Goal: Task Accomplishment & Management: Use online tool/utility

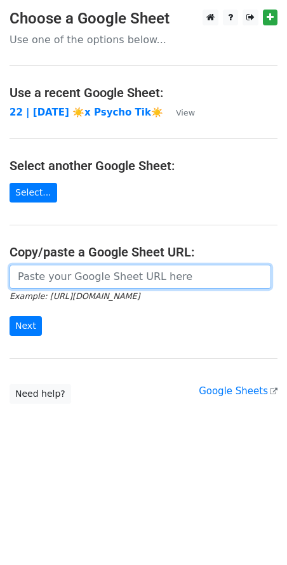
click at [84, 276] on input "url" at bounding box center [141, 277] width 262 height 24
paste input "https://docs.google.com/spreadsheets/d/13H8viMXM5xYiWZ2OQXVC3C1yqZOvVymKDYeHxxl…"
type input "https://docs.google.com/spreadsheets/d/13H8viMXM5xYiWZ2OQXVC3C1yqZOvVymKDYeHxxl…"
click at [10, 316] on input "Next" at bounding box center [26, 326] width 32 height 20
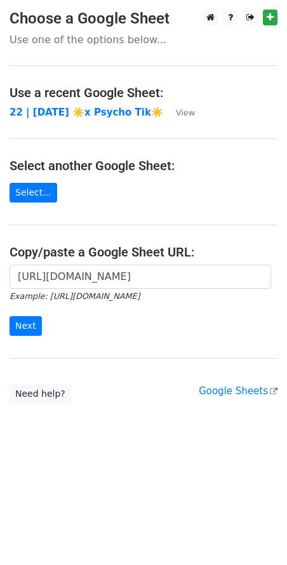
click at [69, 248] on h4 "Copy/paste a Google Sheet URL:" at bounding box center [144, 252] width 268 height 15
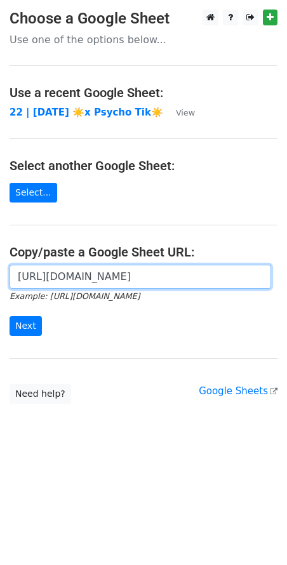
click at [64, 279] on input "https://docs.google.com/spreadsheets/d/13H8viMXM5xYiWZ2OQXVC3C1yqZOvVymKDYeHxxl…" at bounding box center [141, 277] width 262 height 24
click at [10, 316] on input "Next" at bounding box center [26, 326] width 32 height 20
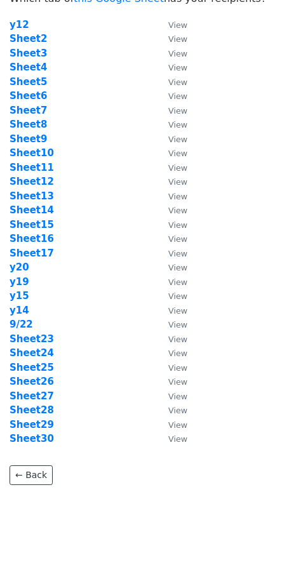
scroll to position [43, 0]
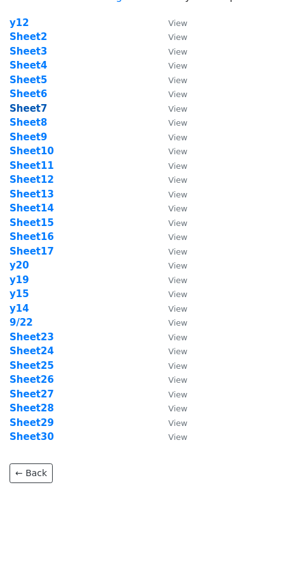
click at [32, 109] on strong "Sheet7" at bounding box center [28, 108] width 37 height 11
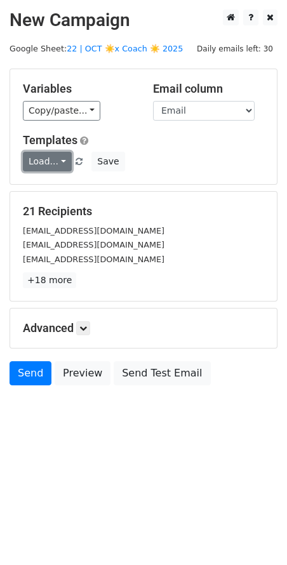
click at [30, 157] on link "Load..." at bounding box center [47, 162] width 49 height 20
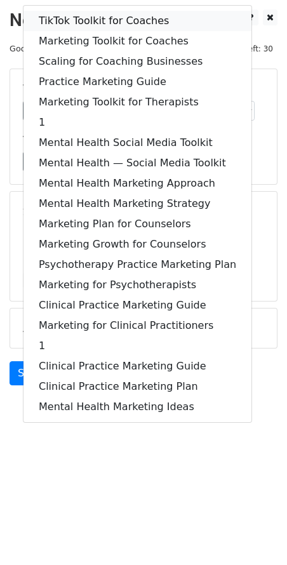
click at [104, 19] on link "TikTok Toolkit for Coaches" at bounding box center [138, 21] width 228 height 20
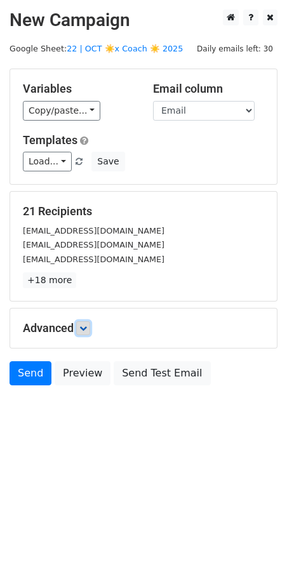
click at [86, 325] on icon at bounding box center [83, 329] width 8 height 8
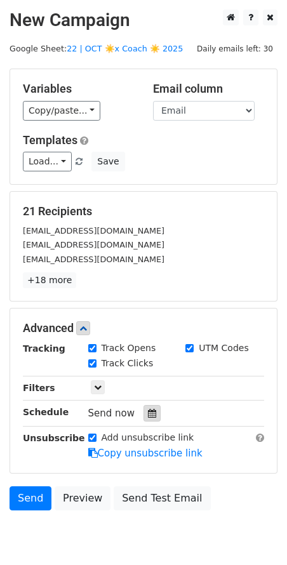
click at [151, 408] on div at bounding box center [152, 413] width 17 height 17
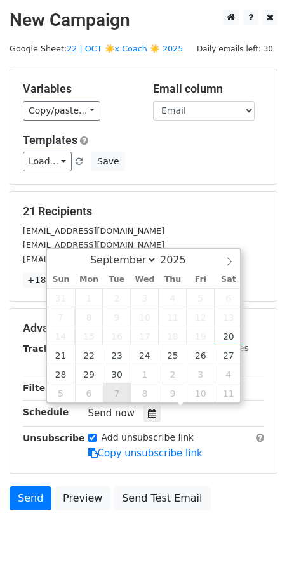
type input "2025-10-07 12:00"
select select "9"
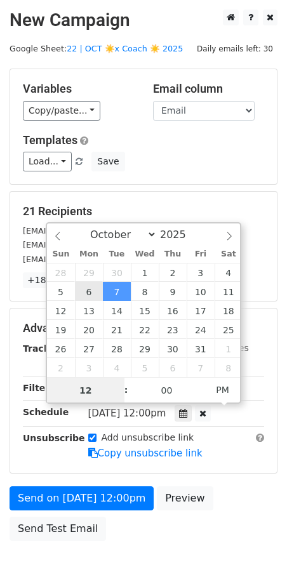
type input "2025-10-06 12:00"
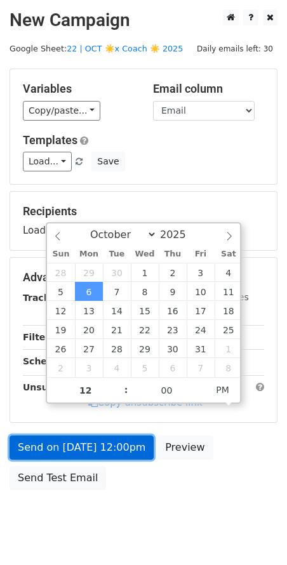
click at [86, 452] on link "Send on Oct 6 at 12:00pm" at bounding box center [82, 448] width 144 height 24
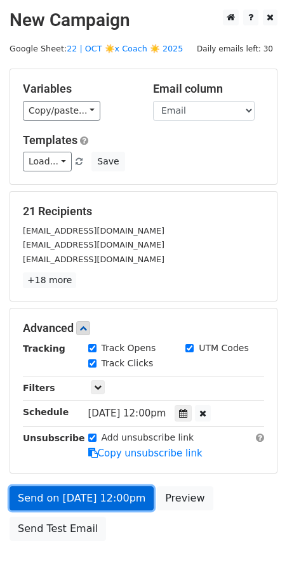
click at [54, 496] on link "Send on Oct 6 at 12:00pm" at bounding box center [82, 499] width 144 height 24
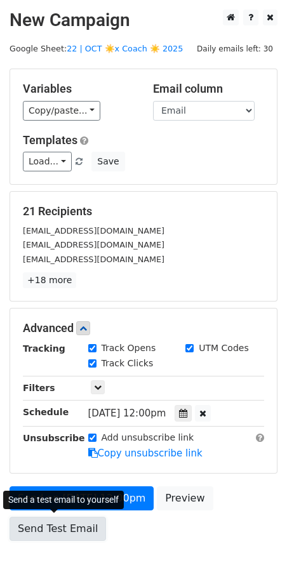
click at [35, 521] on link "Send Test Email" at bounding box center [58, 529] width 97 height 24
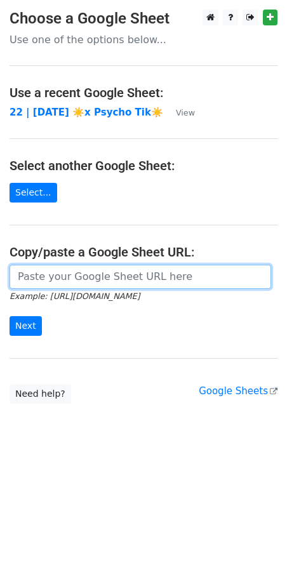
click at [83, 276] on input "url" at bounding box center [141, 277] width 262 height 24
paste input "https://docs.google.com/spreadsheets/d/13H8viMXM5xYiWZ2OQXVC3C1yqZOvVymKDYeHxxl…"
type input "https://docs.google.com/spreadsheets/d/13H8viMXM5xYiWZ2OQXVC3C1yqZOvVymKDYeHxxl…"
click at [10, 316] on input "Next" at bounding box center [26, 326] width 32 height 20
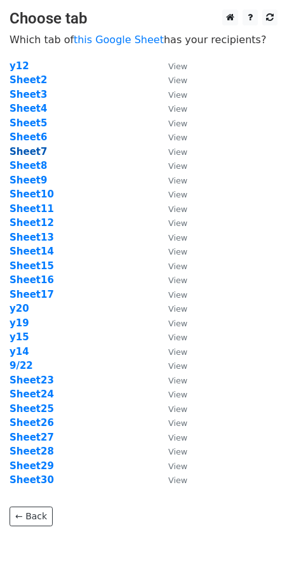
click at [36, 151] on strong "Sheet7" at bounding box center [28, 151] width 37 height 11
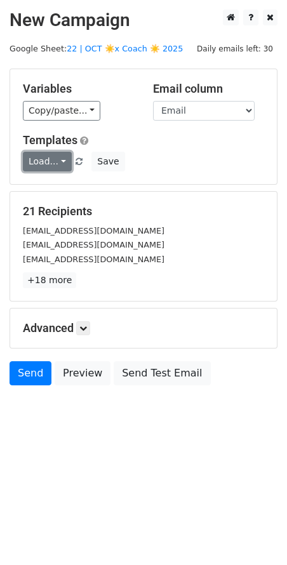
click at [43, 159] on link "Load..." at bounding box center [47, 162] width 49 height 20
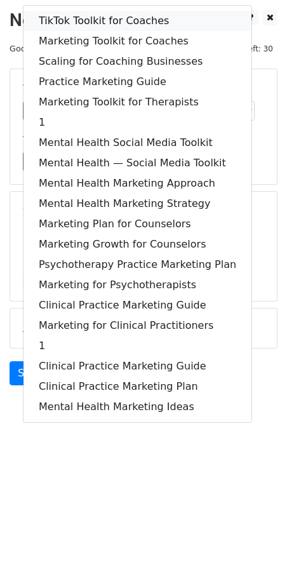
click at [114, 16] on link "TikTok Toolkit for Coaches" at bounding box center [138, 21] width 228 height 20
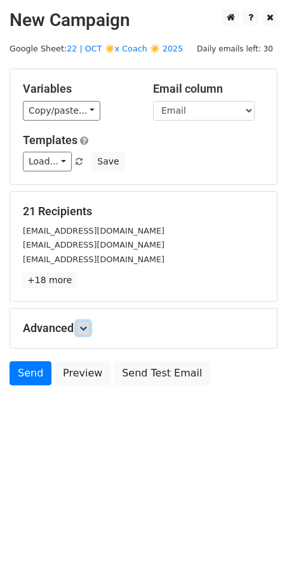
click at [90, 323] on link at bounding box center [83, 328] width 14 height 14
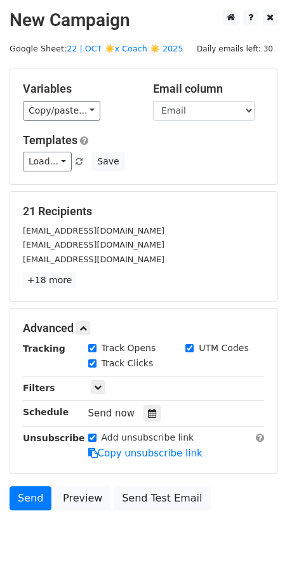
click at [145, 420] on div "Tracking Track Opens UTM Codes Track Clicks Filters Only include spreadsheet ro…" at bounding box center [143, 401] width 241 height 119
click at [148, 414] on icon at bounding box center [152, 413] width 8 height 9
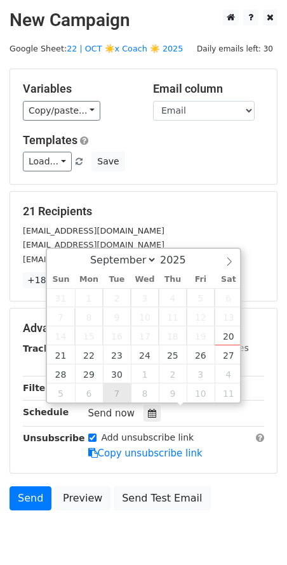
type input "2025-10-07 12:00"
select select "9"
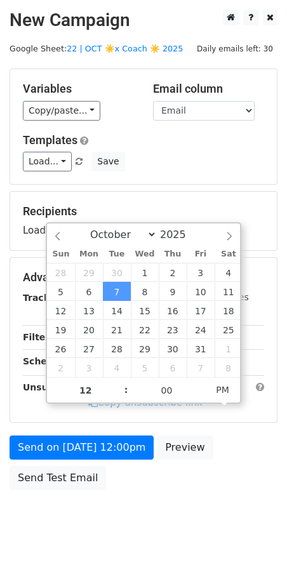
click at [102, 468] on div "Send on Oct 7 at 12:00pm Preview Send Test Email" at bounding box center [143, 466] width 287 height 61
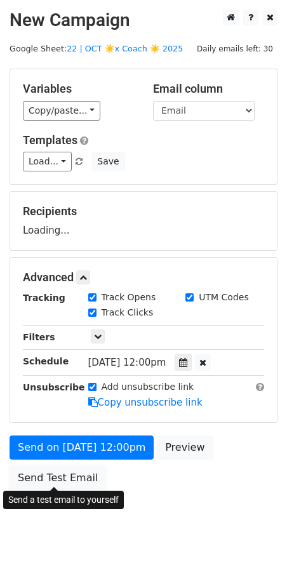
click at [57, 480] on form "Variables Copy/paste... {{Email}} Email column Email Templates Load... TikTok T…" at bounding box center [144, 283] width 268 height 428
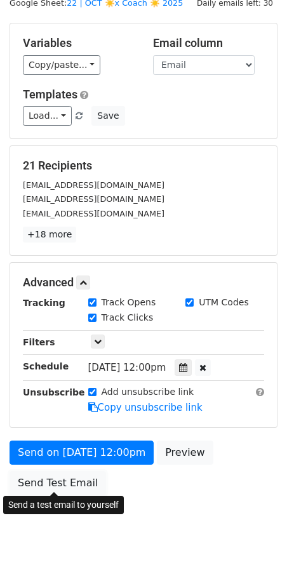
scroll to position [43, 0]
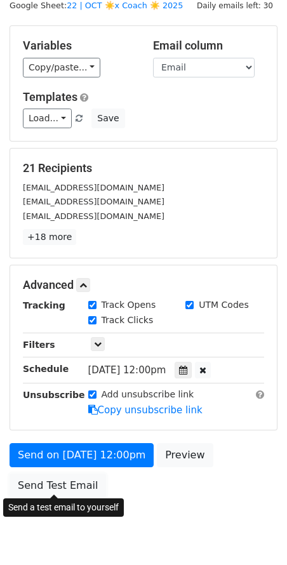
click at [57, 480] on link "Send Test Email" at bounding box center [58, 486] width 97 height 24
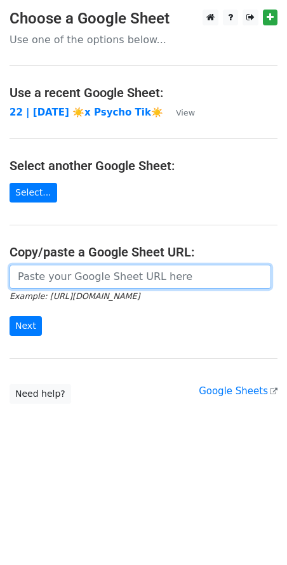
click at [60, 278] on input "url" at bounding box center [141, 277] width 262 height 24
paste input "[URL][DOMAIN_NAME]"
type input "[URL][DOMAIN_NAME]"
click at [10, 316] on input "Next" at bounding box center [26, 326] width 32 height 20
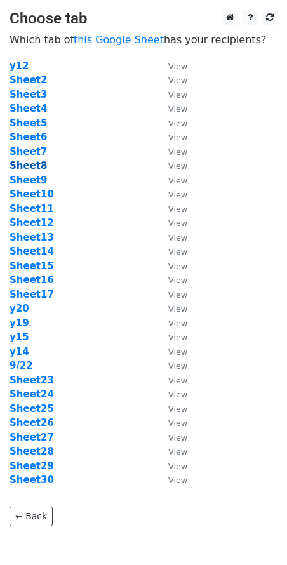
click at [32, 168] on strong "Sheet8" at bounding box center [28, 165] width 37 height 11
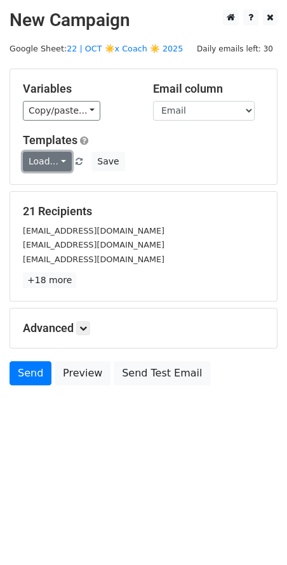
click at [44, 156] on link "Load..." at bounding box center [47, 162] width 49 height 20
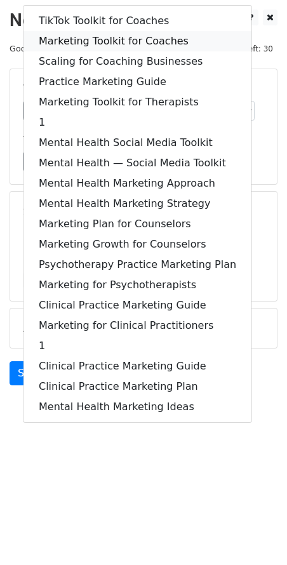
click at [110, 40] on link "Marketing Toolkit for Coaches" at bounding box center [138, 41] width 228 height 20
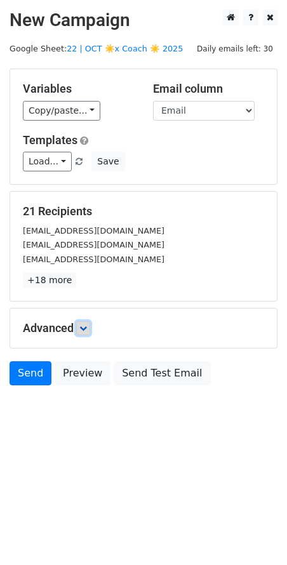
click at [86, 326] on icon at bounding box center [83, 329] width 8 height 8
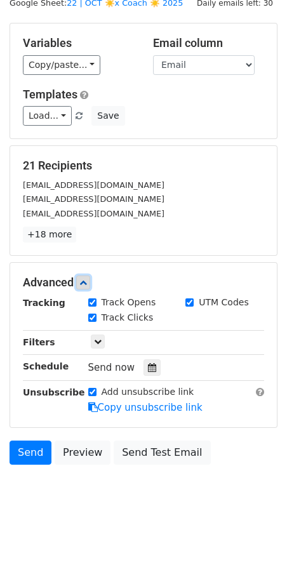
scroll to position [47, 0]
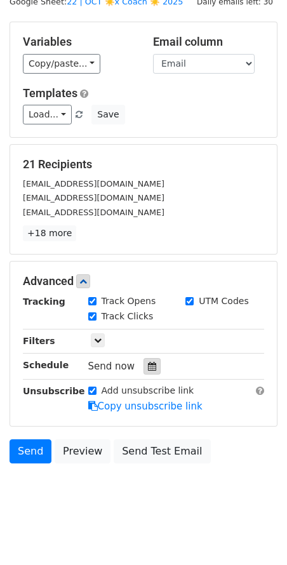
click at [148, 368] on icon at bounding box center [152, 366] width 8 height 9
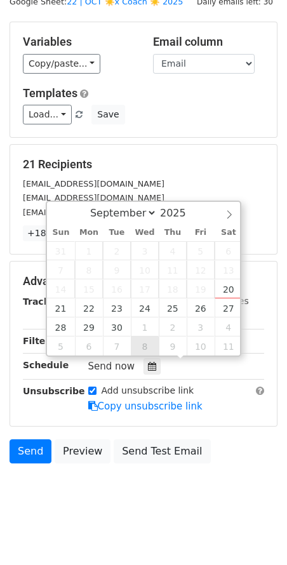
type input "[DATE] 12:00"
select select "9"
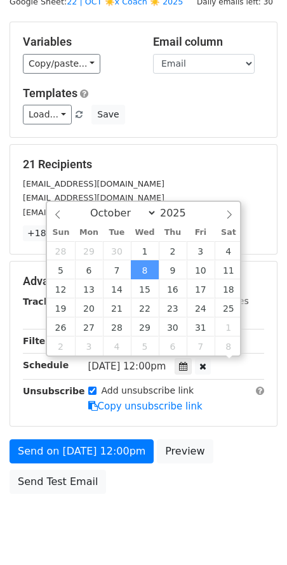
scroll to position [30, 0]
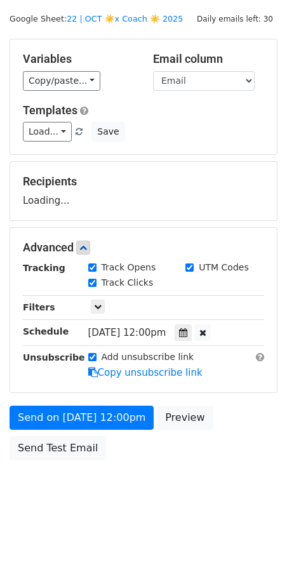
click at [79, 429] on div "Send on [DATE] 12:00pm Preview Send Test Email" at bounding box center [143, 436] width 287 height 61
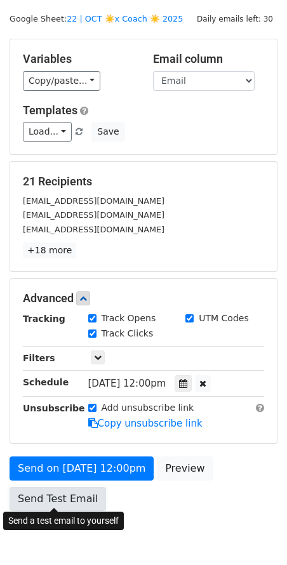
click at [62, 489] on link "Send Test Email" at bounding box center [58, 499] width 97 height 24
